Goal: Task Accomplishment & Management: Use online tool/utility

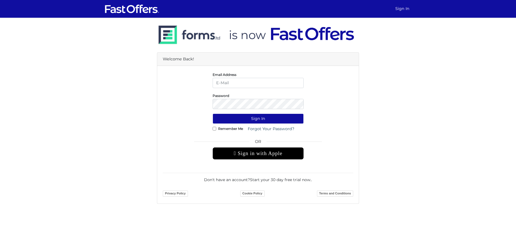
type input "[PERSON_NAME][EMAIL_ADDRESS][DOMAIN_NAME]"
click at [379, 87] on div "Welcome Back! Email Address [PERSON_NAME][EMAIL_ADDRESS][DOMAIN_NAME] Password …" at bounding box center [258, 111] width 316 height 186
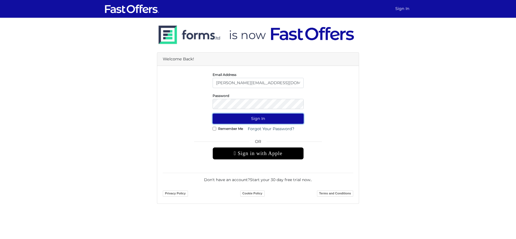
click at [268, 118] on button "Sign In" at bounding box center [258, 118] width 91 height 10
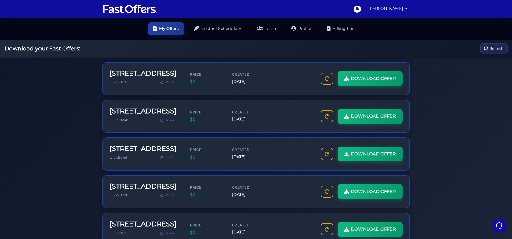
click at [398, 7] on link "[PERSON_NAME]" at bounding box center [388, 8] width 44 height 11
click at [443, 46] on div "Download your Fast Offers: Refresh" at bounding box center [256, 49] width 512 height 18
